Goal: Task Accomplishment & Management: Complete application form

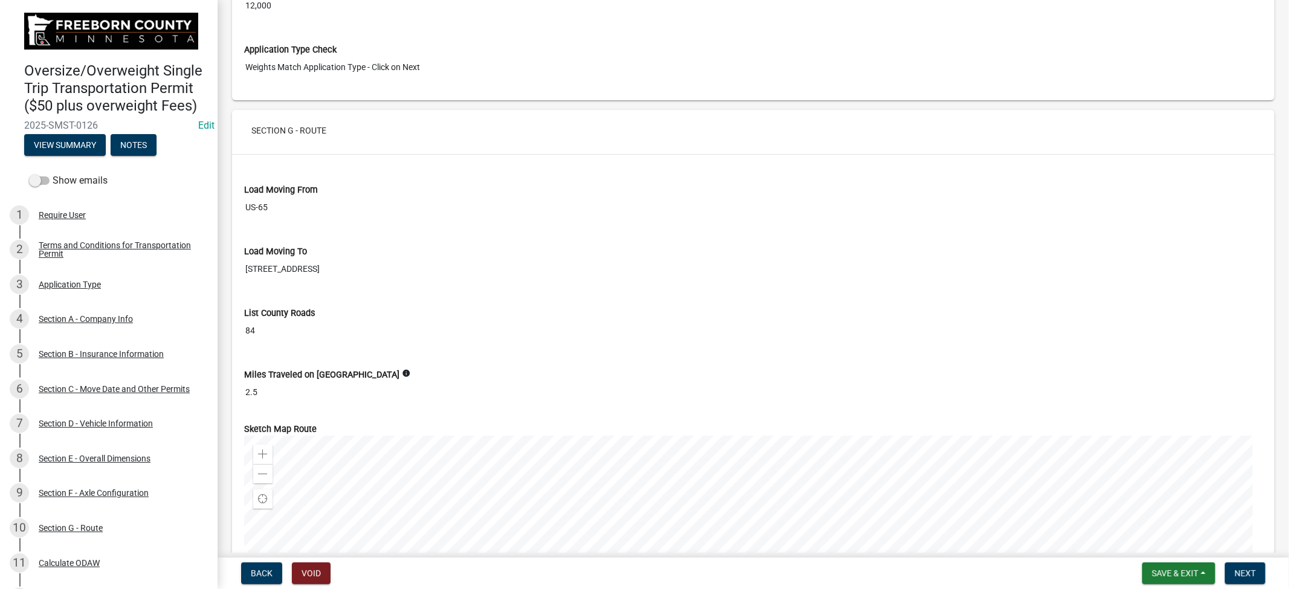
scroll to position [3969, 0]
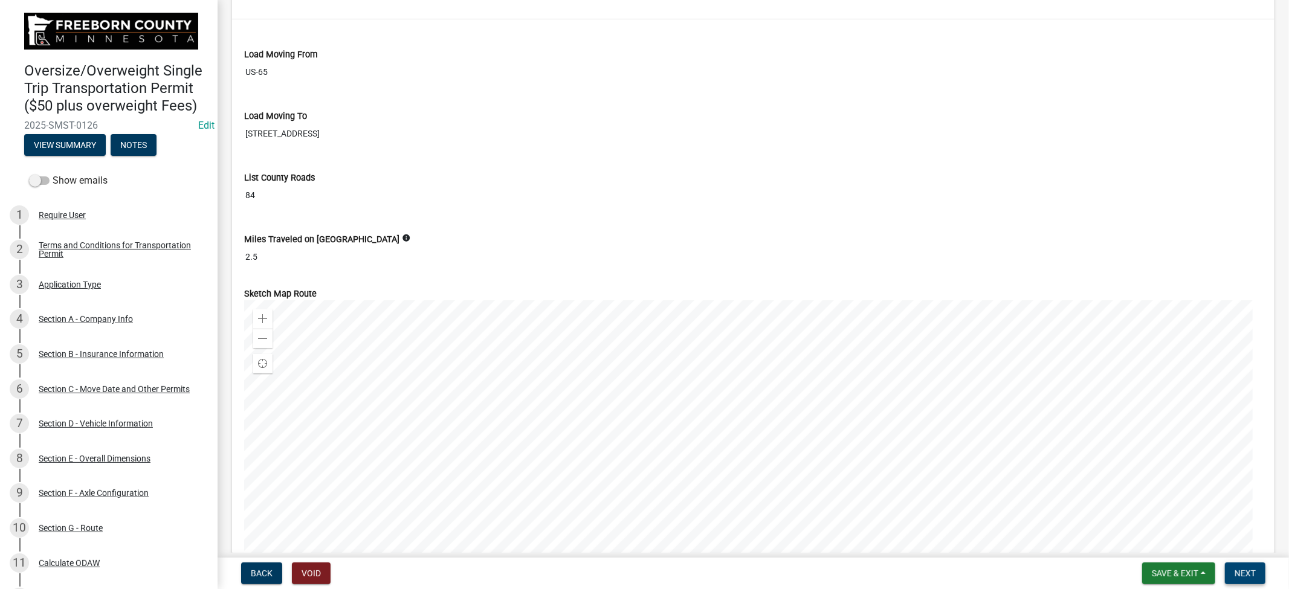
click at [1252, 576] on span "Next" at bounding box center [1245, 574] width 21 height 10
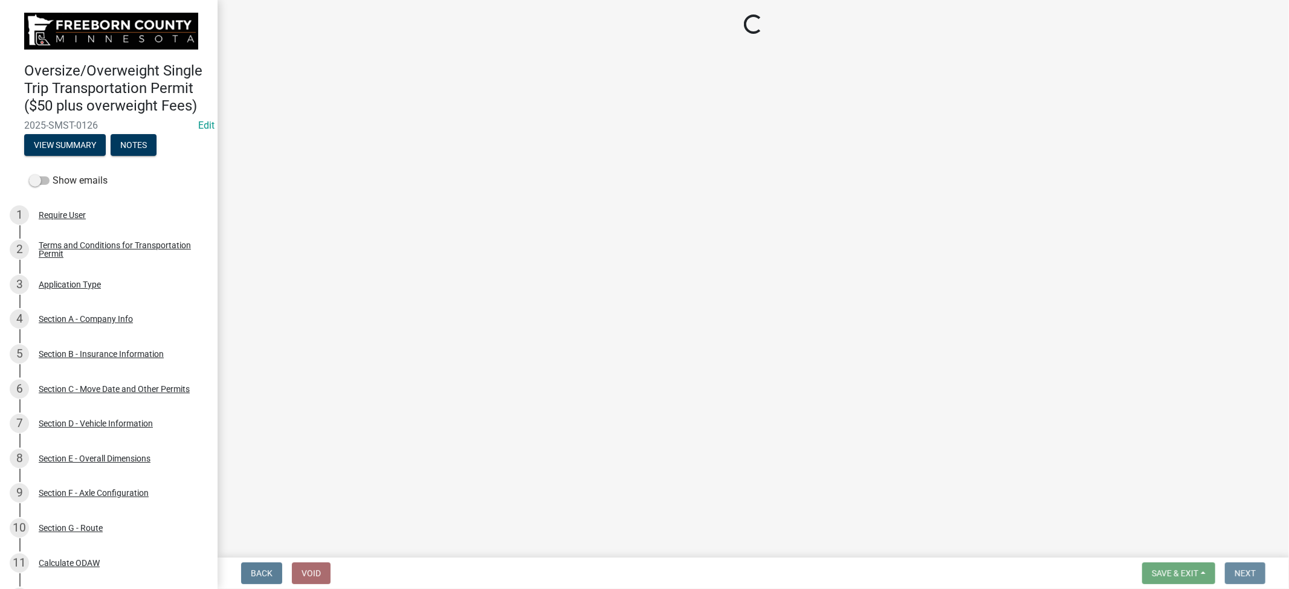
scroll to position [0, 0]
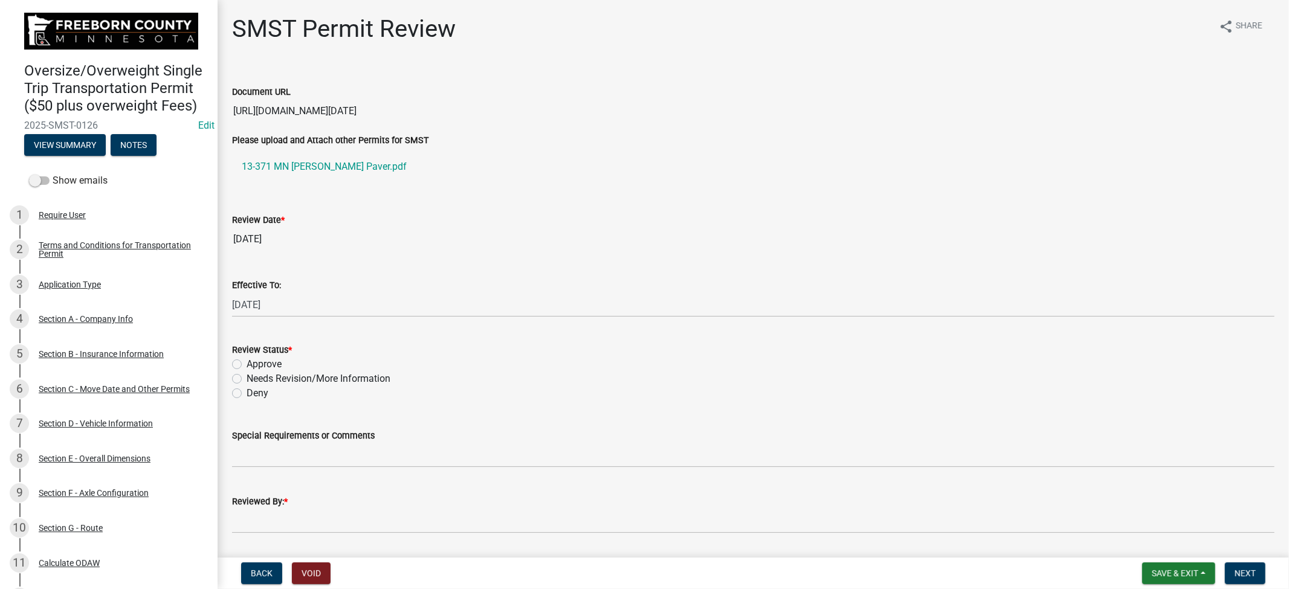
click at [247, 366] on label "Approve" at bounding box center [264, 364] width 35 height 15
click at [247, 365] on input "Approve" at bounding box center [251, 361] width 8 height 8
radio input "true"
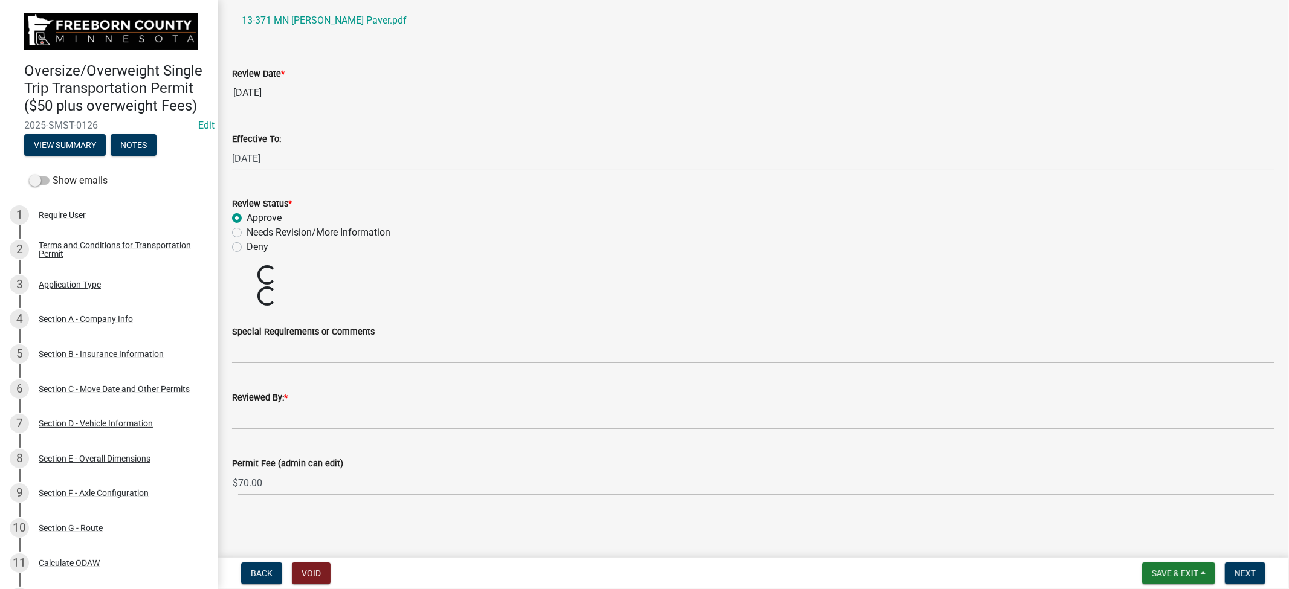
scroll to position [104, 0]
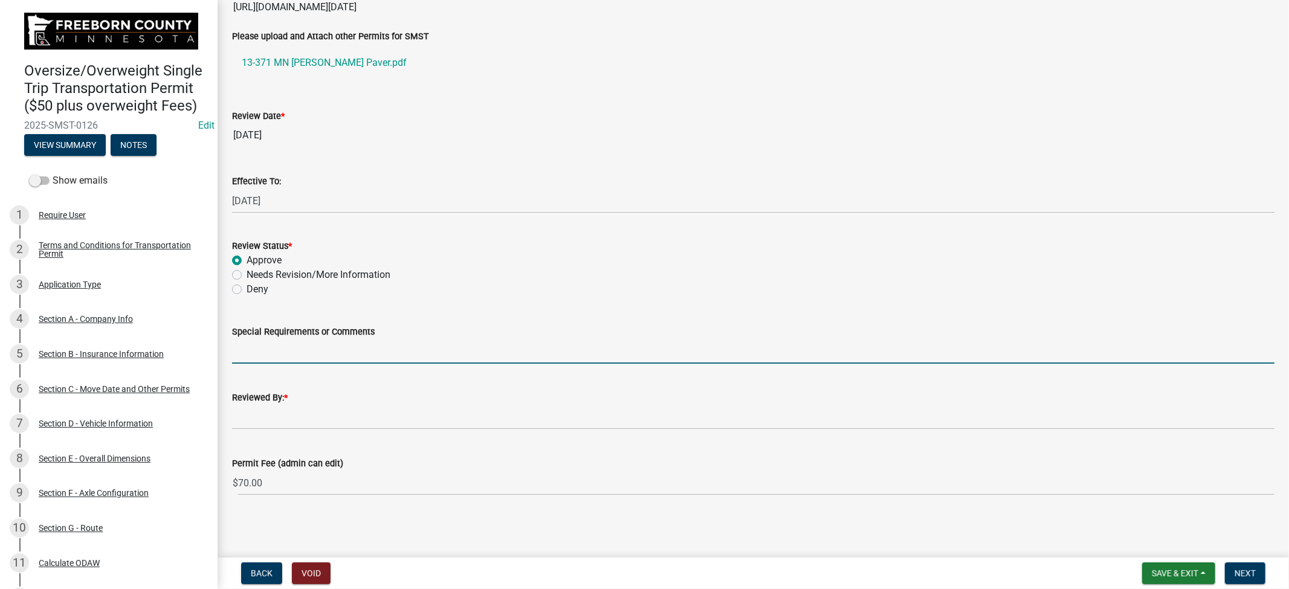
click at [322, 357] on input "Special Requirements or Comments" at bounding box center [753, 351] width 1042 height 25
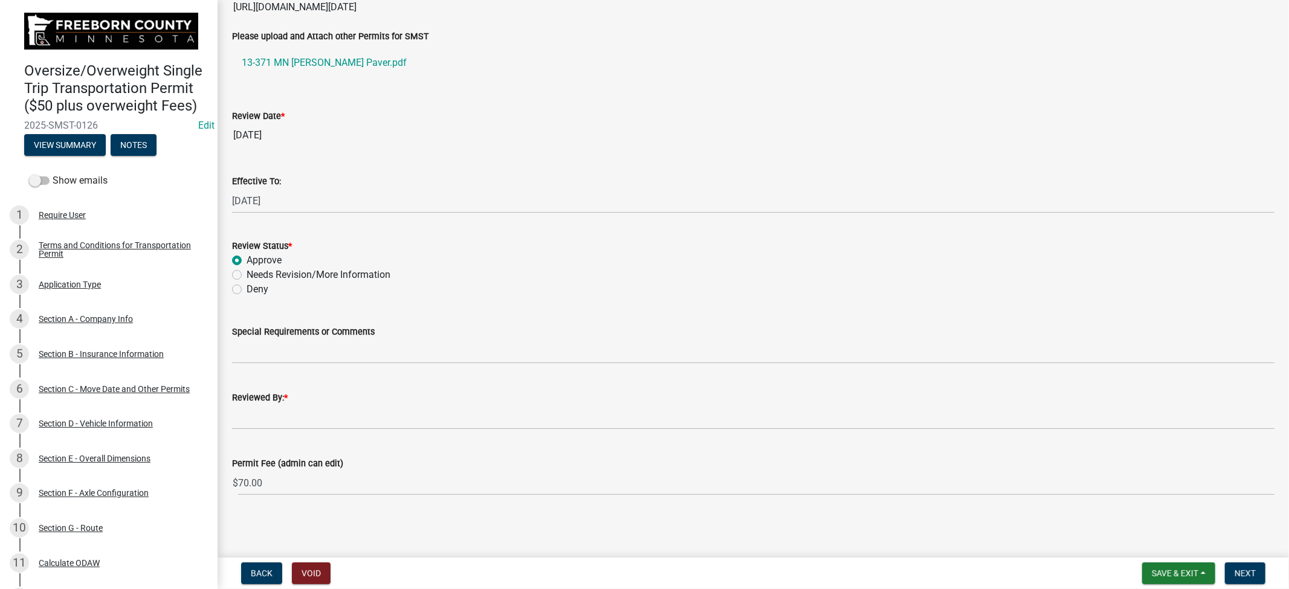
click at [454, 292] on div "Deny" at bounding box center [753, 289] width 1042 height 15
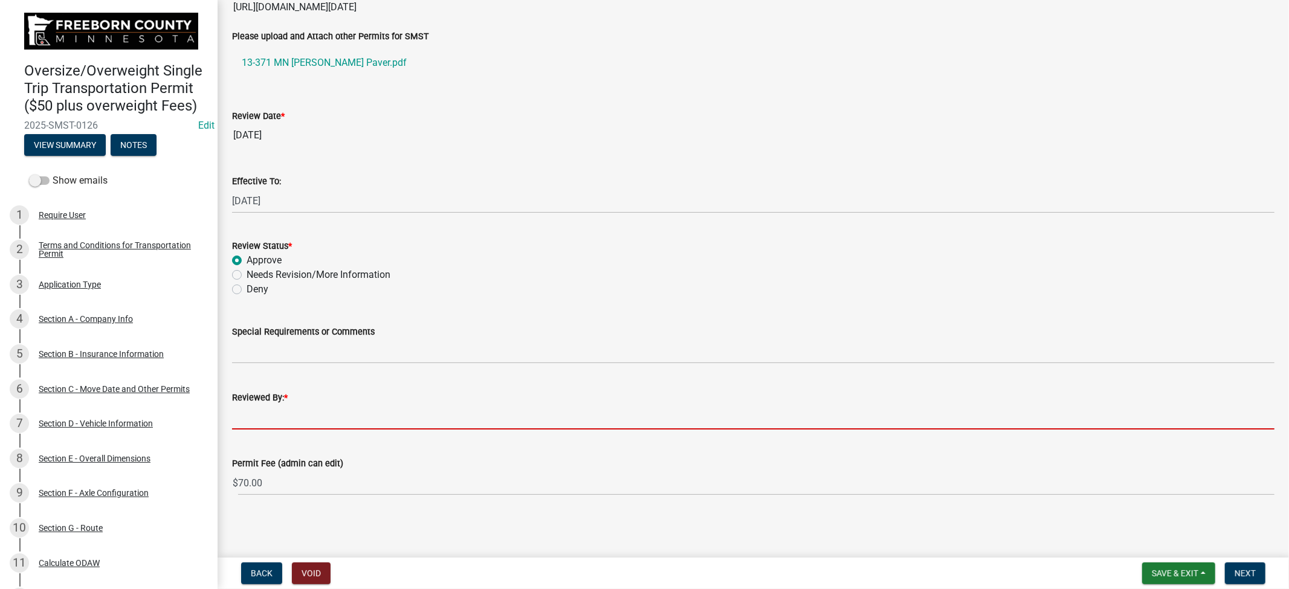
click at [341, 418] on input "Reviewed By: *" at bounding box center [753, 417] width 1042 height 25
type input "[PERSON_NAME]"
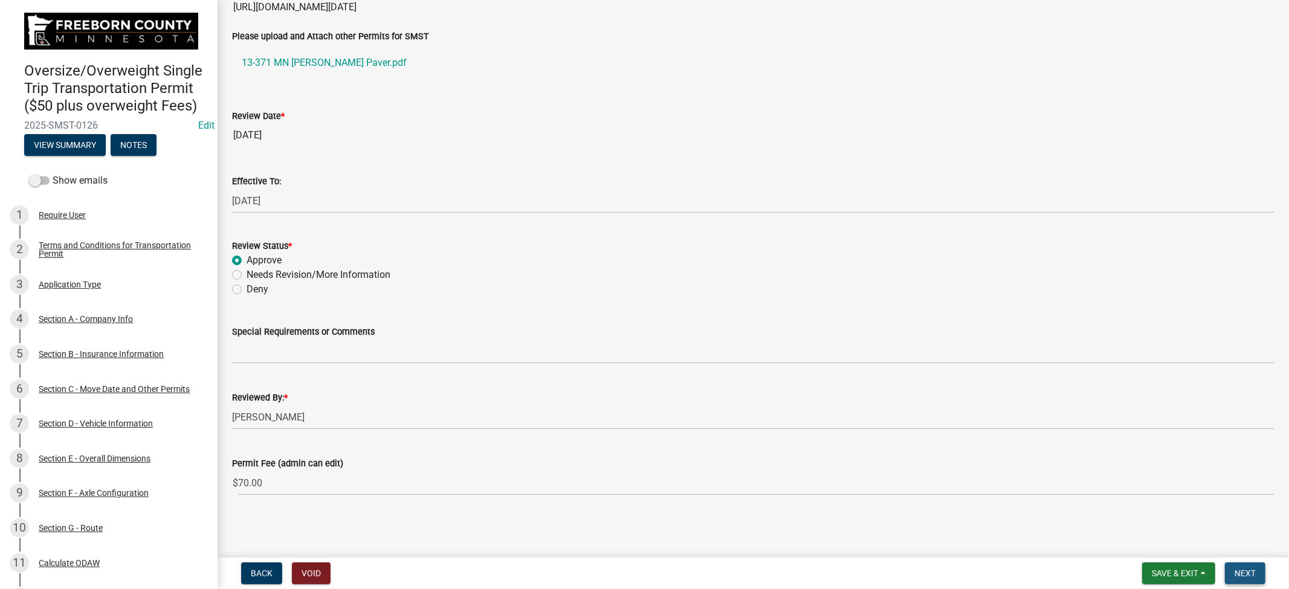
click at [1244, 572] on span "Next" at bounding box center [1245, 574] width 21 height 10
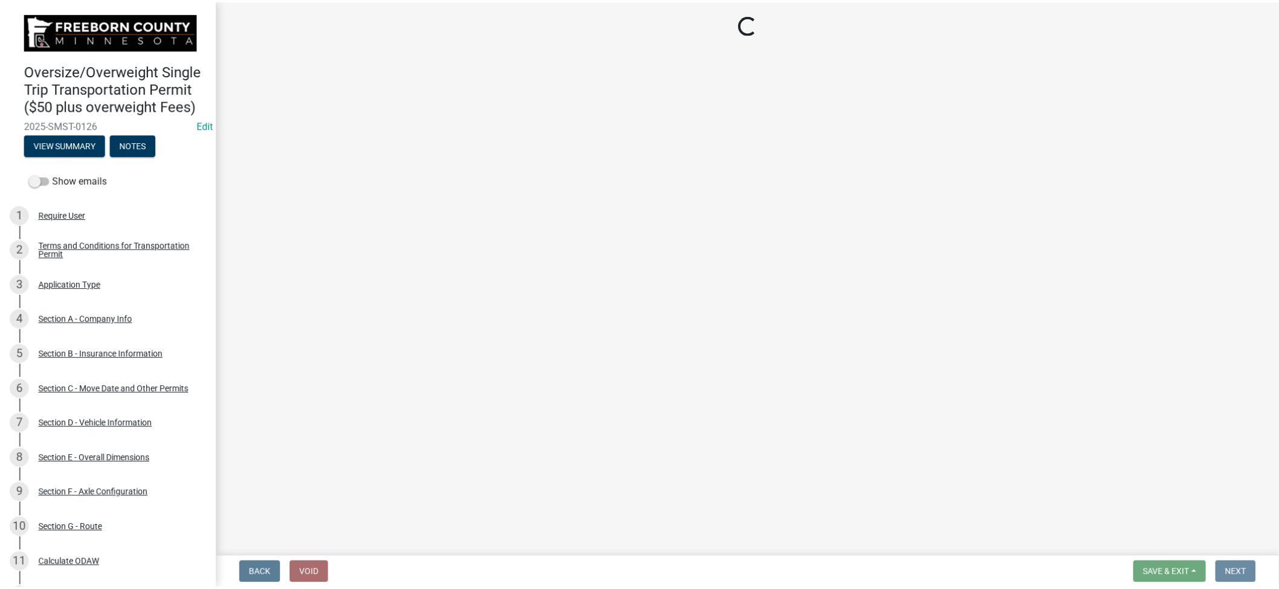
scroll to position [0, 0]
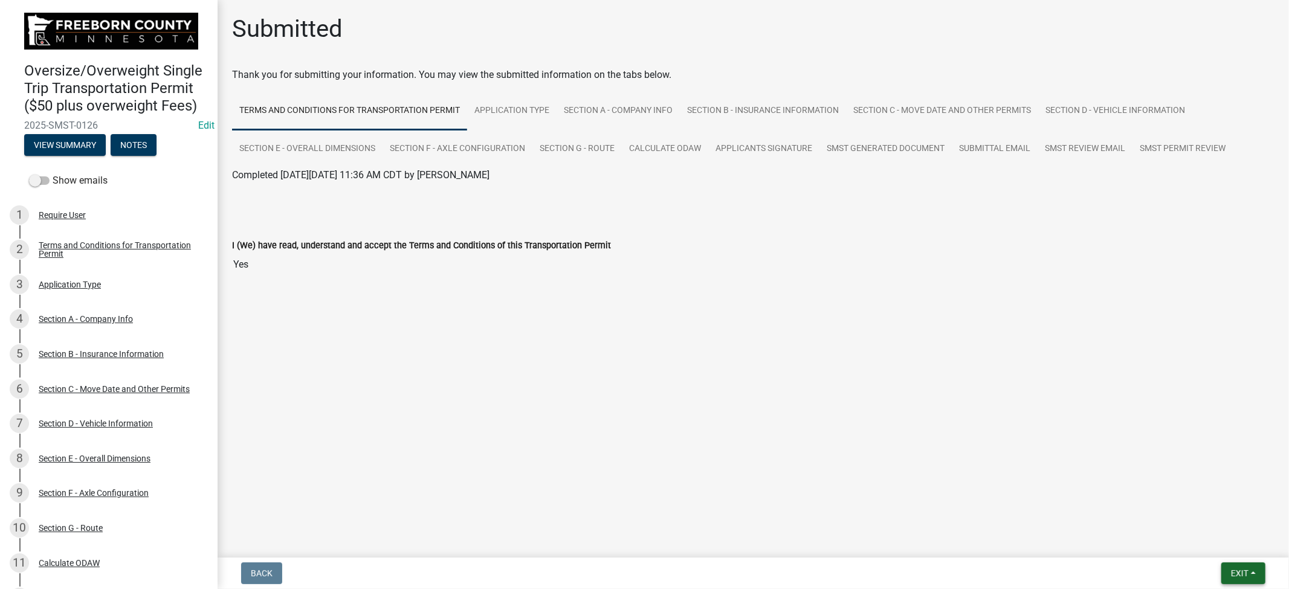
click at [1239, 570] on span "Exit" at bounding box center [1240, 574] width 18 height 10
click at [1183, 538] on button "Save & Exit" at bounding box center [1217, 542] width 97 height 29
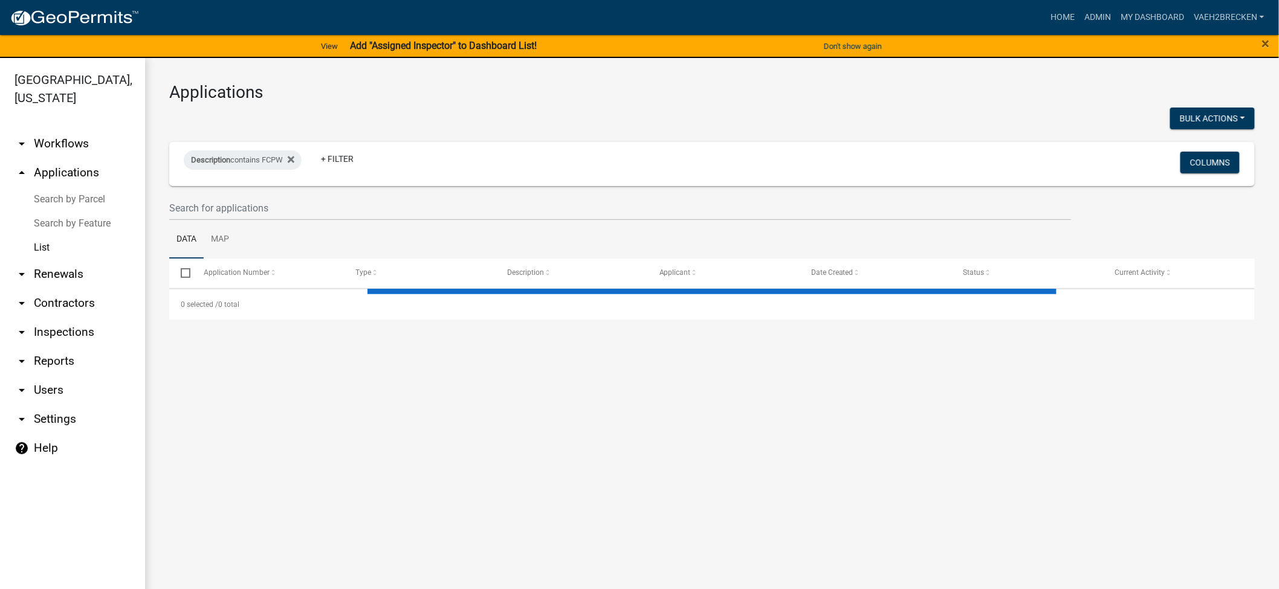
select select "3: 100"
